Goal: Register for event/course

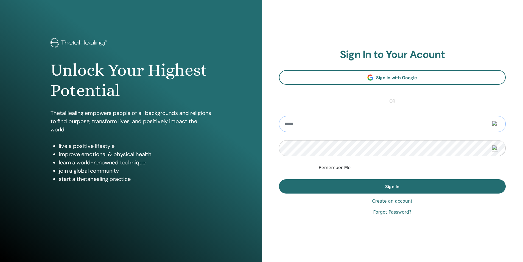
type input "**********"
click at [66, 124] on p "ThetaHealing empowers people of all backgrounds and religions to find purpose, …" at bounding box center [131, 121] width 161 height 25
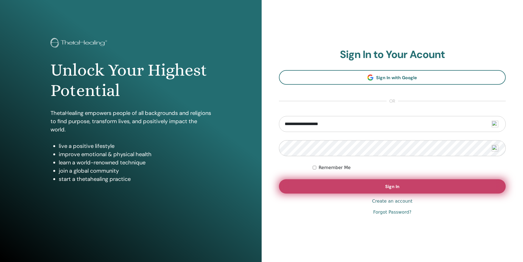
click at [394, 184] on span "Sign In" at bounding box center [393, 187] width 14 height 6
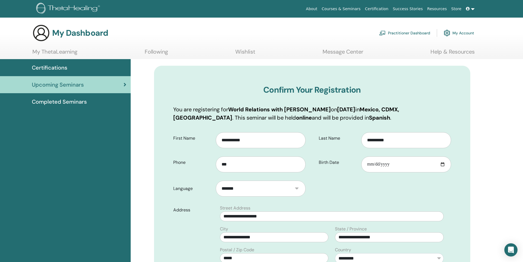
click at [418, 176] on div "**********" at bounding box center [383, 152] width 143 height 48
click at [411, 167] on input "Birth Date" at bounding box center [407, 164] width 90 height 16
click at [373, 164] on input "Birth Date" at bounding box center [407, 164] width 90 height 16
click at [401, 166] on input "Birth Date" at bounding box center [407, 164] width 90 height 16
type input "**********"
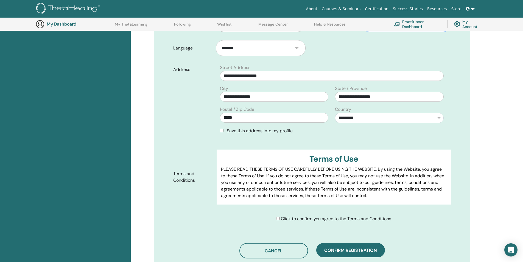
scroll to position [206, 0]
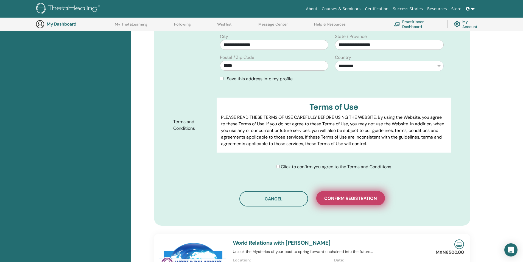
click at [361, 201] on span "Confirm registration" at bounding box center [351, 198] width 53 height 6
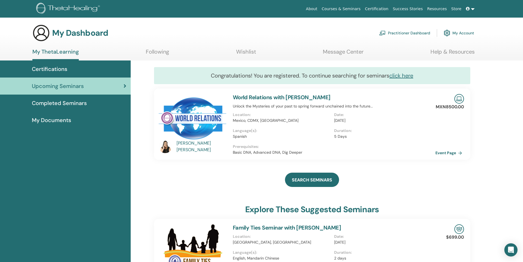
click at [445, 10] on link "Resources" at bounding box center [437, 9] width 24 height 10
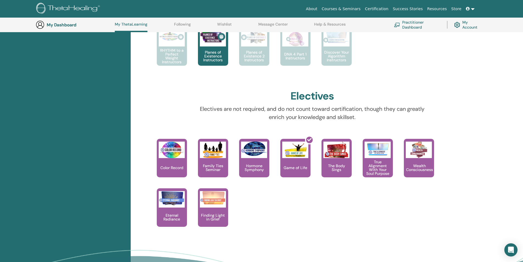
scroll to position [399, 0]
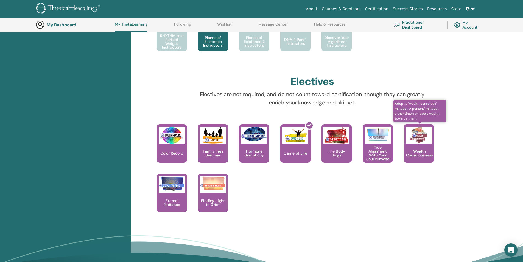
click at [416, 137] on img at bounding box center [419, 135] width 26 height 16
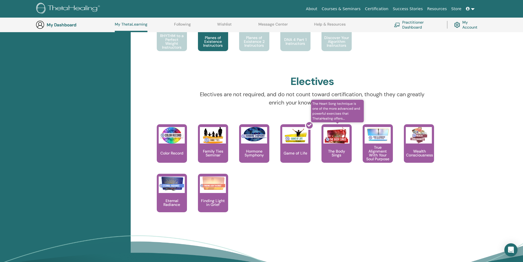
click at [339, 137] on img at bounding box center [337, 135] width 26 height 16
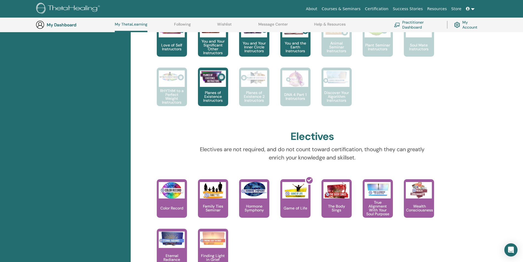
scroll to position [372, 0]
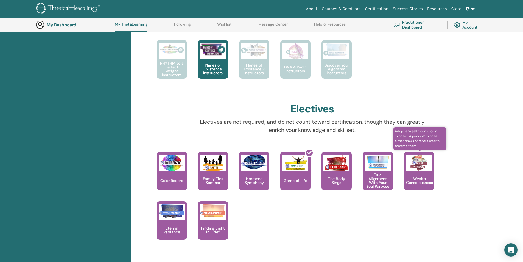
click at [421, 169] on img at bounding box center [419, 162] width 26 height 16
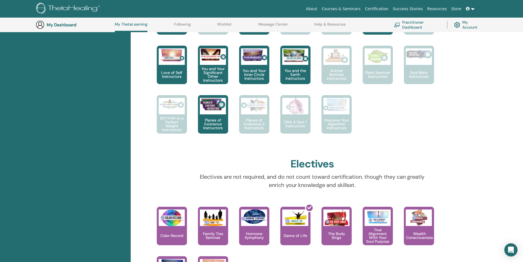
scroll to position [344, 0]
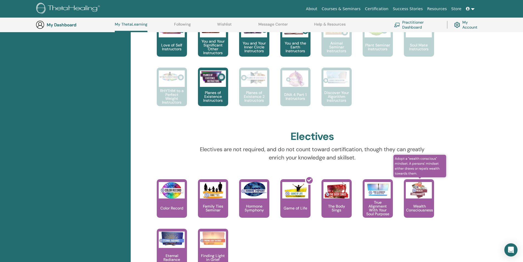
click at [423, 202] on div "Wealth Consciousness" at bounding box center [419, 198] width 30 height 38
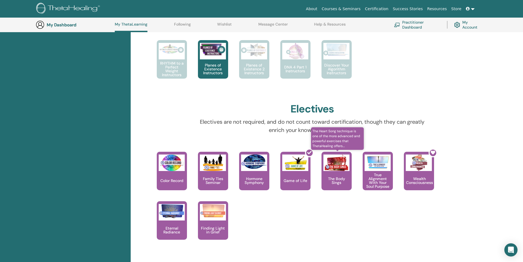
scroll to position [372, 0]
click at [336, 163] on img at bounding box center [337, 162] width 26 height 16
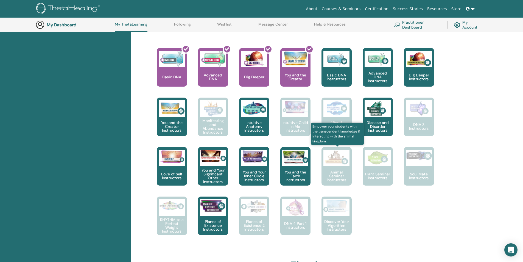
scroll to position [207, 0]
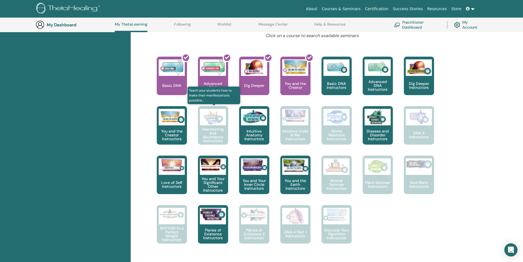
click at [220, 129] on p "Manifesting and Abundance Instructors" at bounding box center [213, 134] width 30 height 15
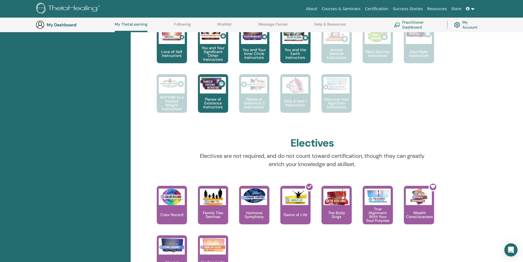
scroll to position [372, 0]
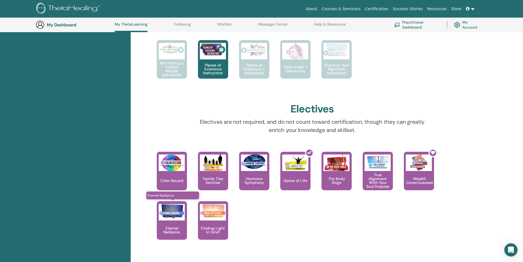
click at [169, 225] on div "Eternal Radiance" at bounding box center [172, 220] width 30 height 38
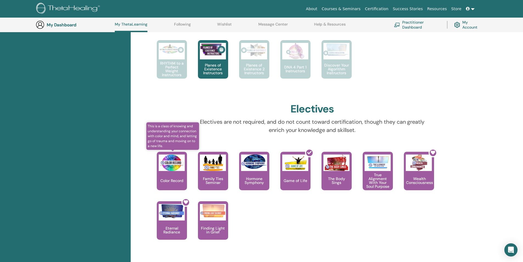
click at [170, 176] on div "Color Record" at bounding box center [172, 171] width 30 height 38
